Goal: Navigation & Orientation: Find specific page/section

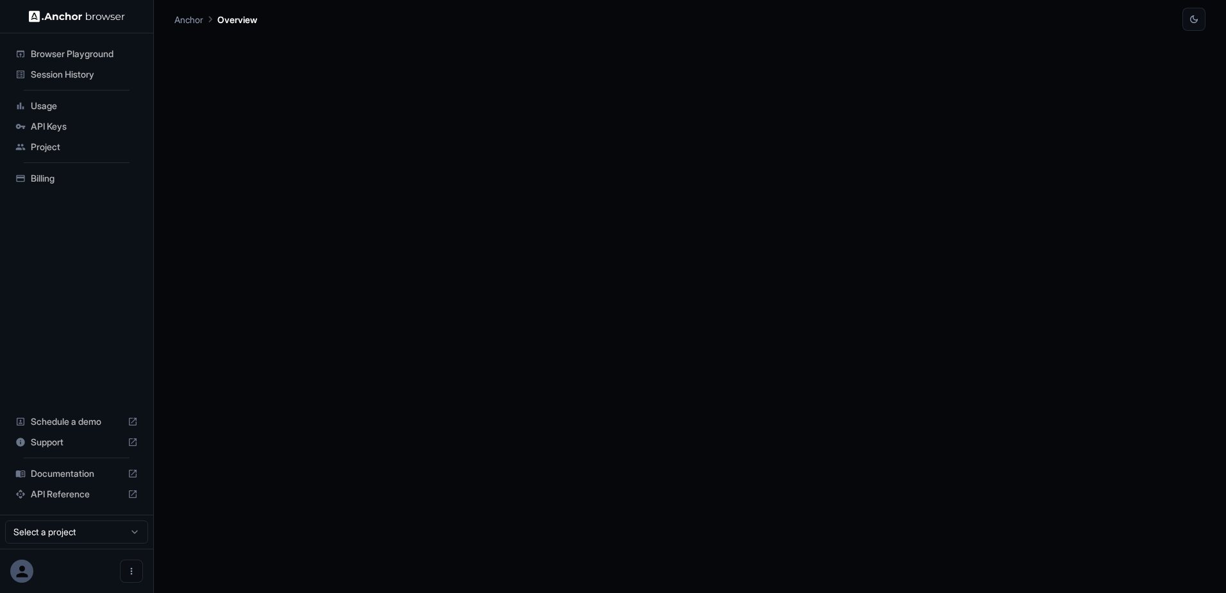
click at [62, 130] on span "API Keys" at bounding box center [84, 126] width 107 height 13
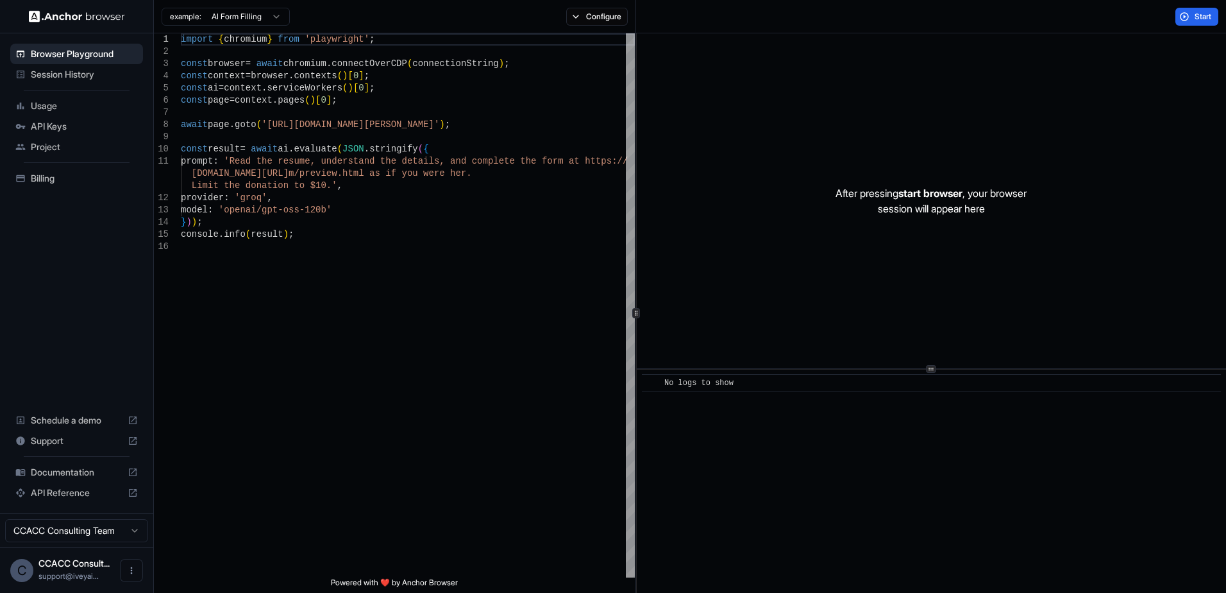
click at [47, 119] on div "API Keys" at bounding box center [76, 126] width 133 height 21
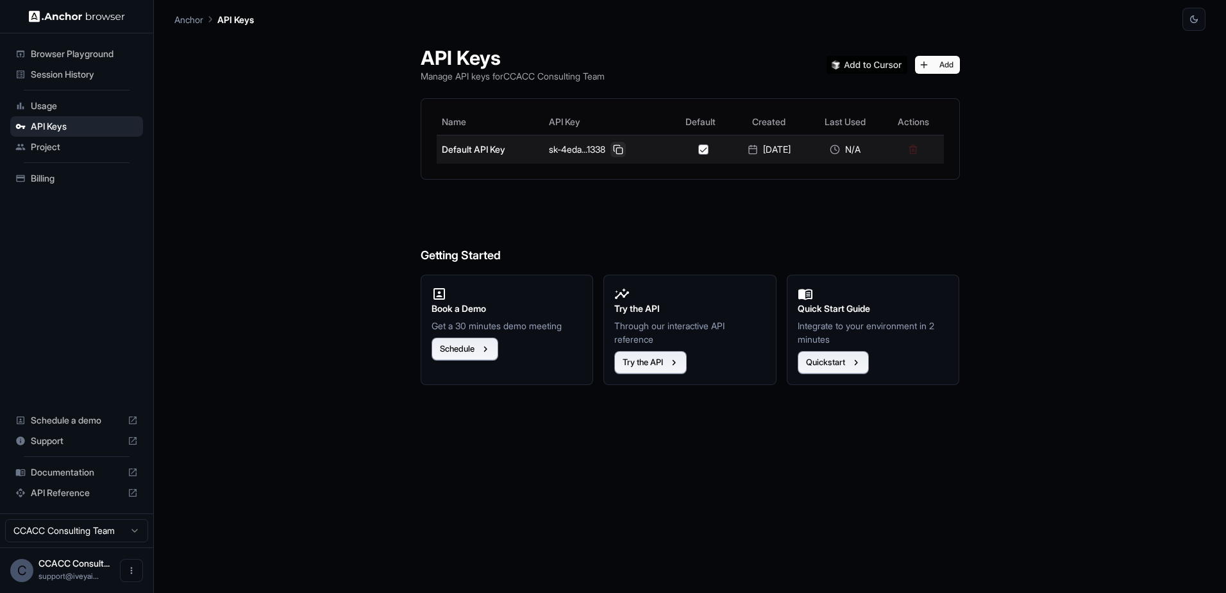
click at [612, 155] on button at bounding box center [618, 149] width 15 height 15
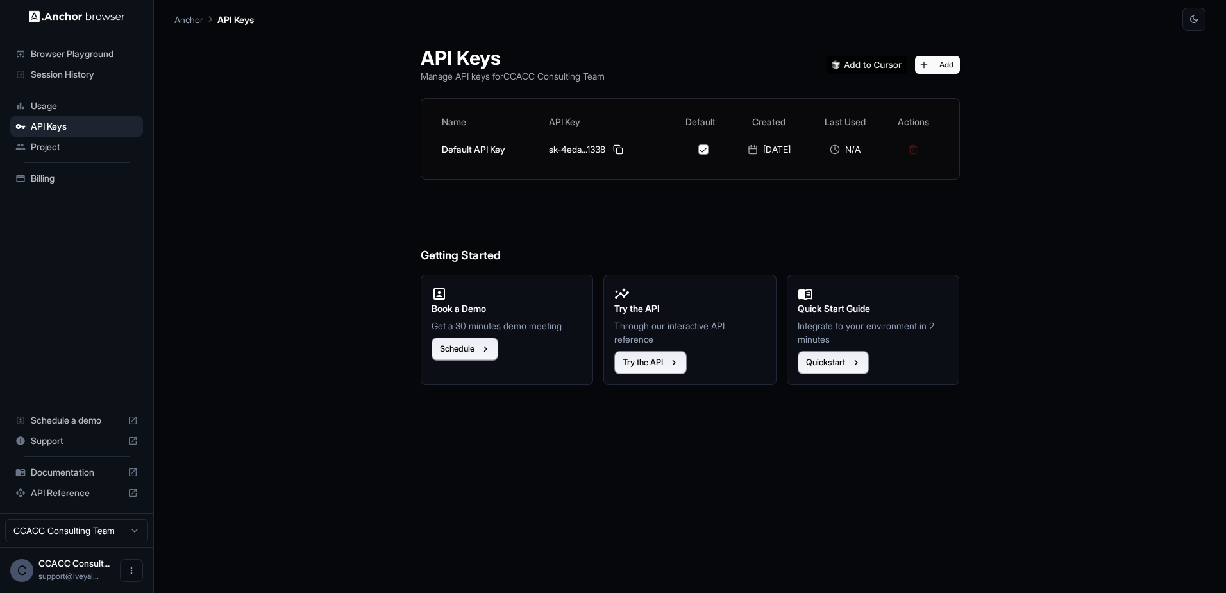
click at [53, 103] on span "Usage" at bounding box center [84, 105] width 107 height 13
click at [67, 108] on span "Usage" at bounding box center [84, 105] width 107 height 13
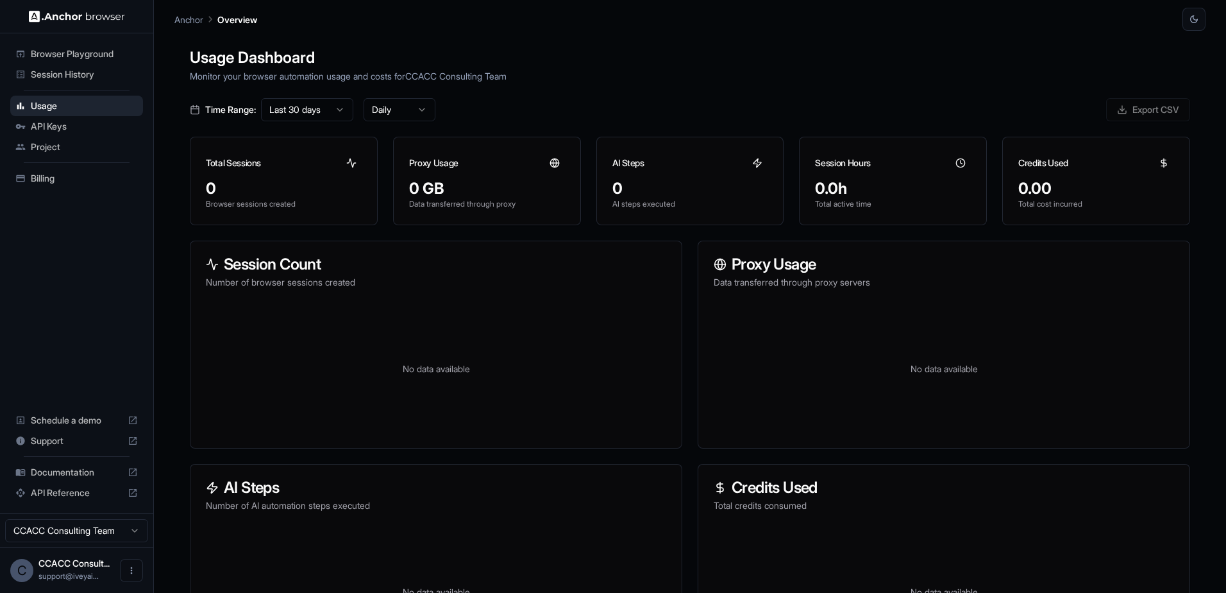
click at [85, 69] on span "Session History" at bounding box center [84, 74] width 107 height 13
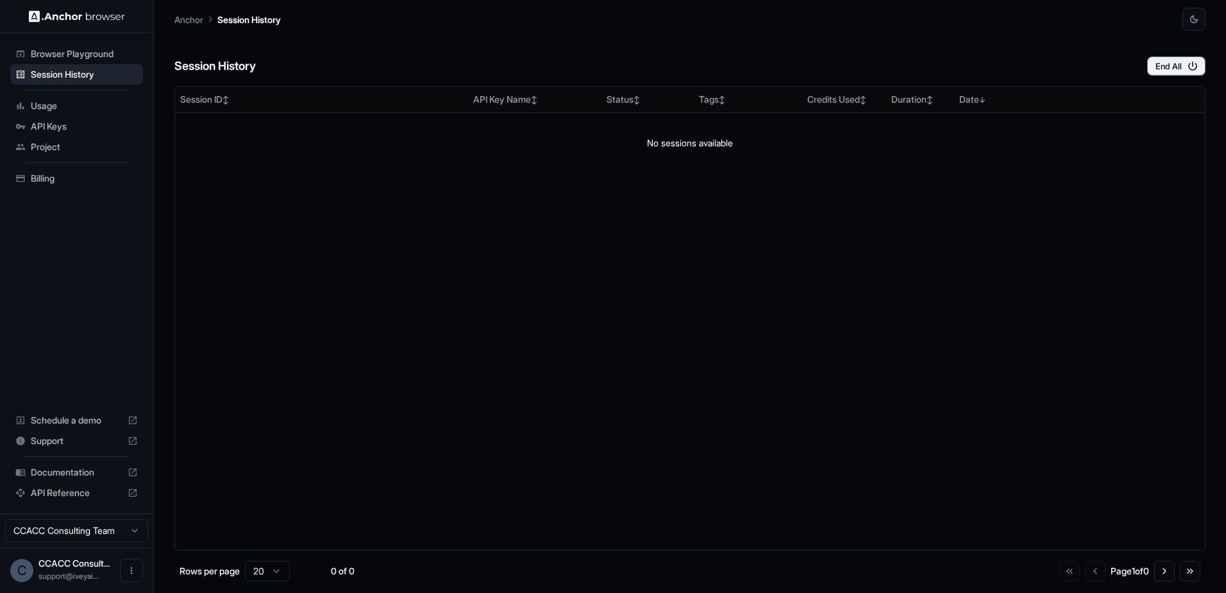
click at [89, 49] on span "Browser Playground" at bounding box center [84, 53] width 107 height 13
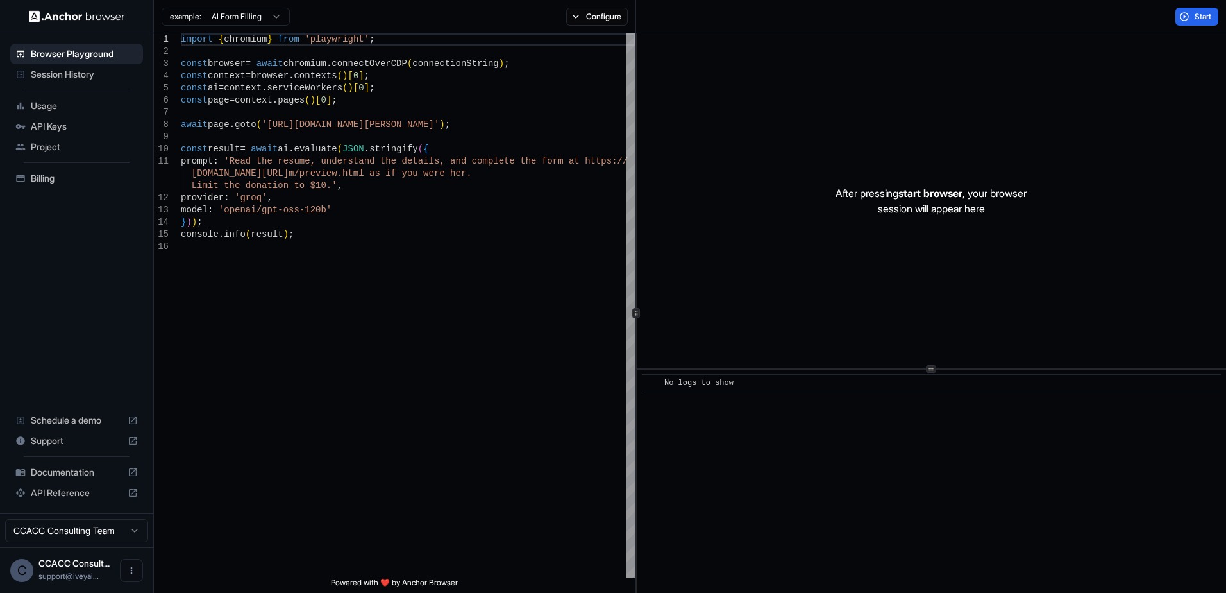
click at [51, 180] on span "Billing" at bounding box center [84, 178] width 107 height 13
